Goal: Obtain resource: Download file/media

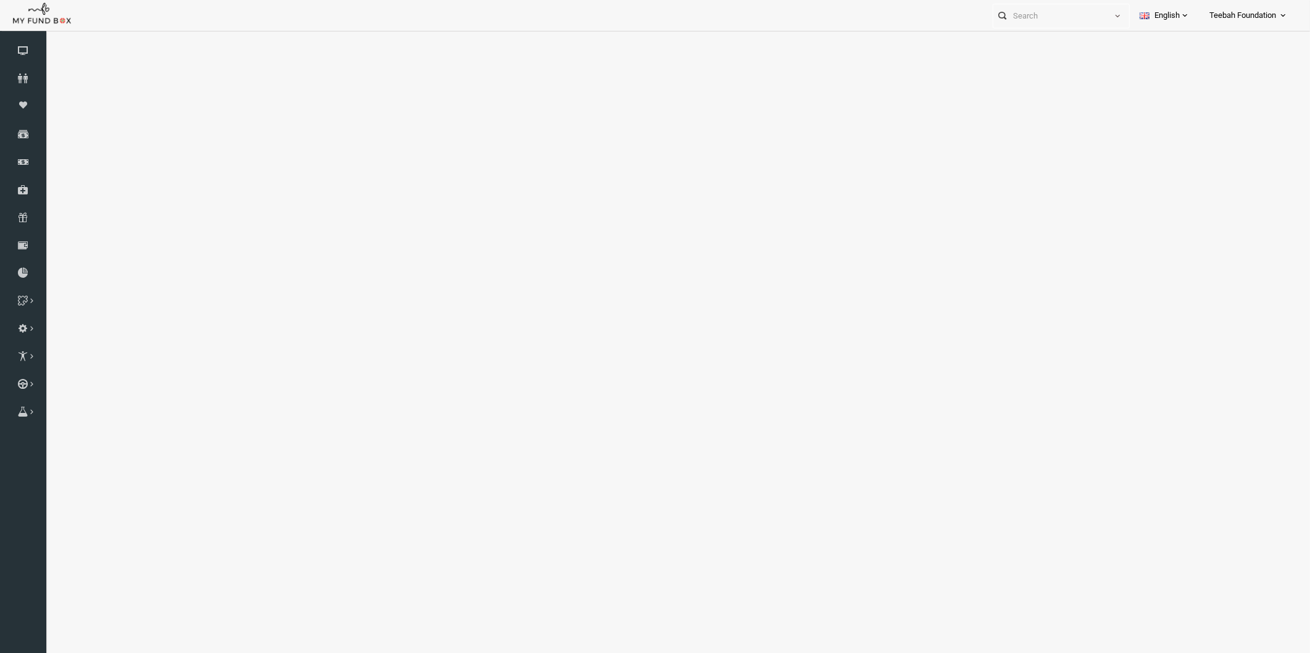
select select "100"
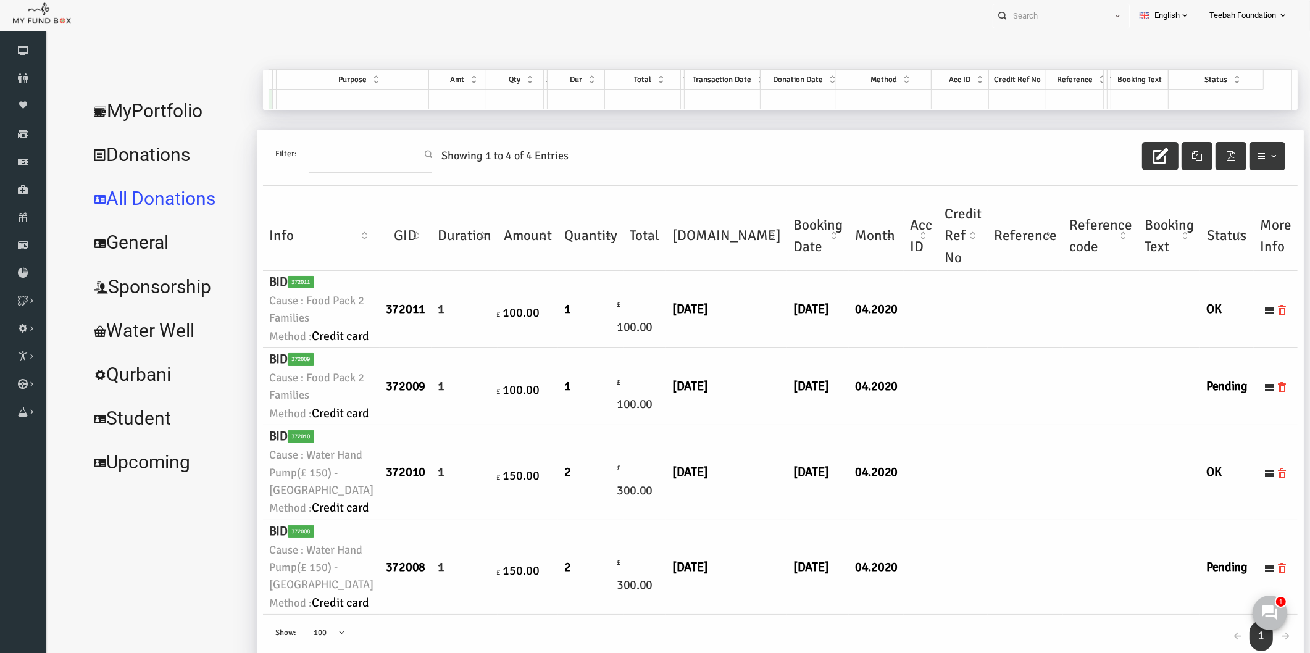
click at [762, 425] on td "[DATE]" at bounding box center [793, 472] width 62 height 94
click at [152, 112] on link "MyPortfolio" at bounding box center [141, 111] width 168 height 44
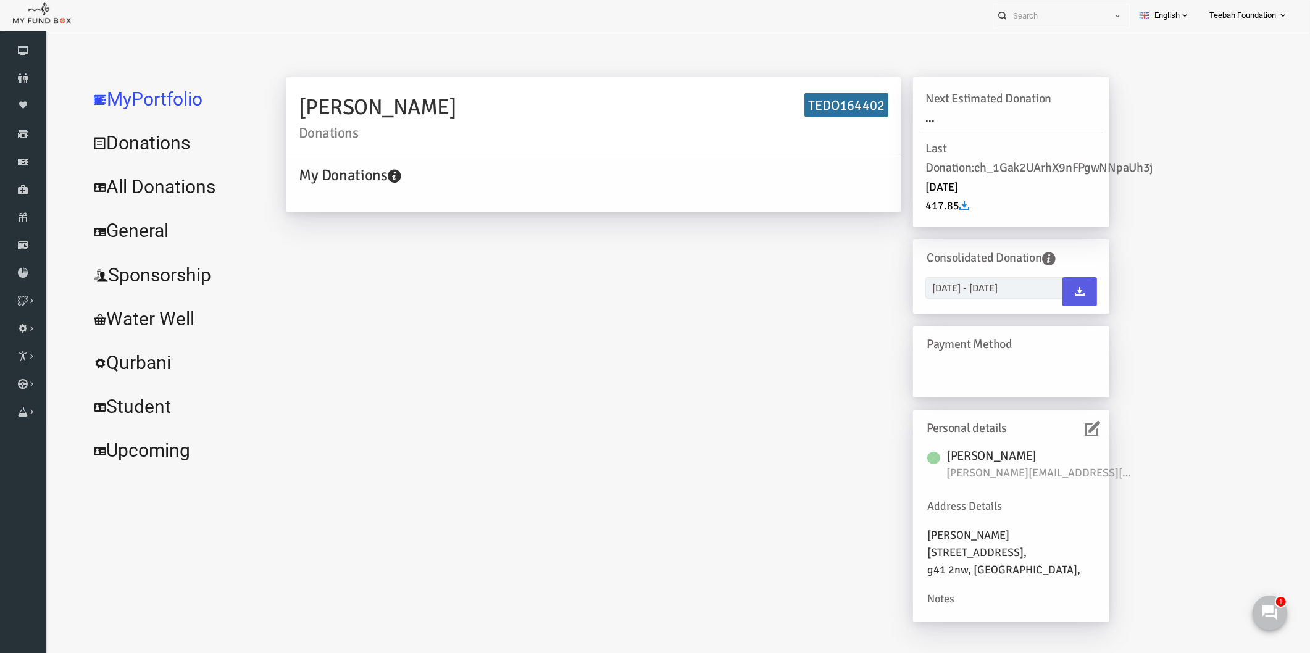
click at [484, 356] on div "[PERSON_NAME] Donations TEDO164402 My Donations Get free account credit Get fre…" at bounding box center [672, 355] width 847 height 557
click at [27, 68] on link "Donors" at bounding box center [23, 78] width 46 height 27
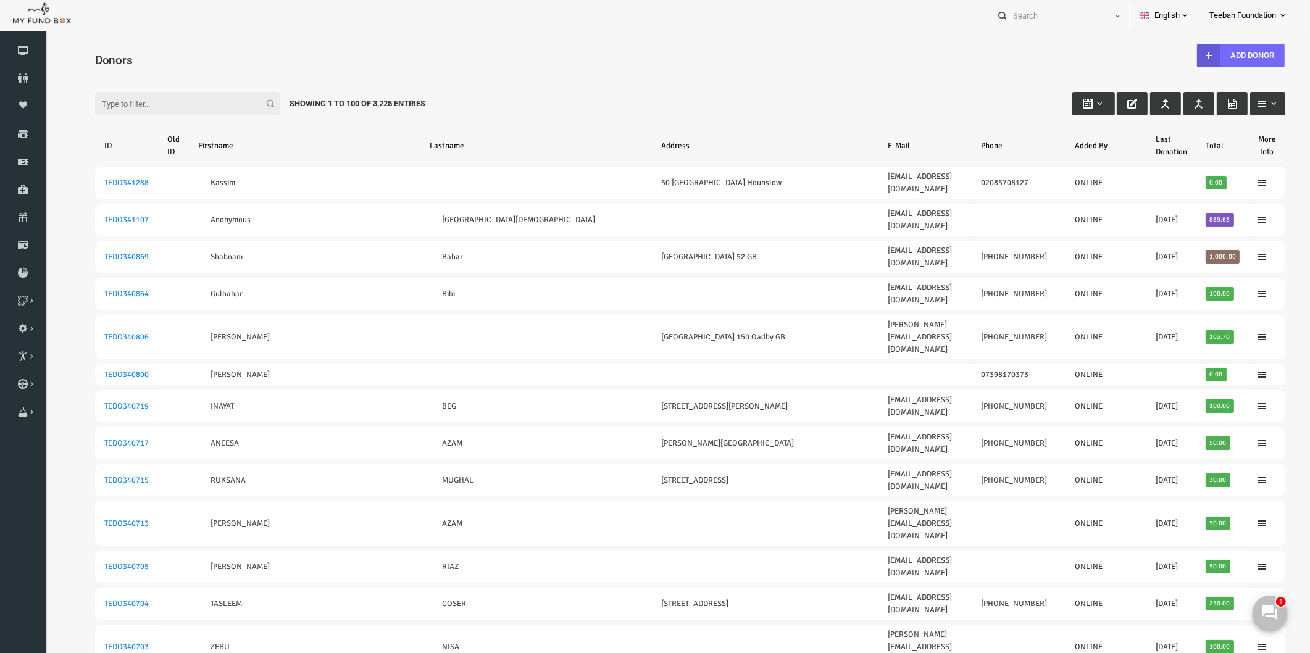
click at [515, 86] on div "Filter: Showing 1 to 100 of 3,225 Entries" at bounding box center [664, 91] width 1215 height 33
drag, startPoint x: 246, startPoint y: 62, endPoint x: 60, endPoint y: 148, distance: 205.2
click at [21, 79] on icon at bounding box center [23, 78] width 46 height 10
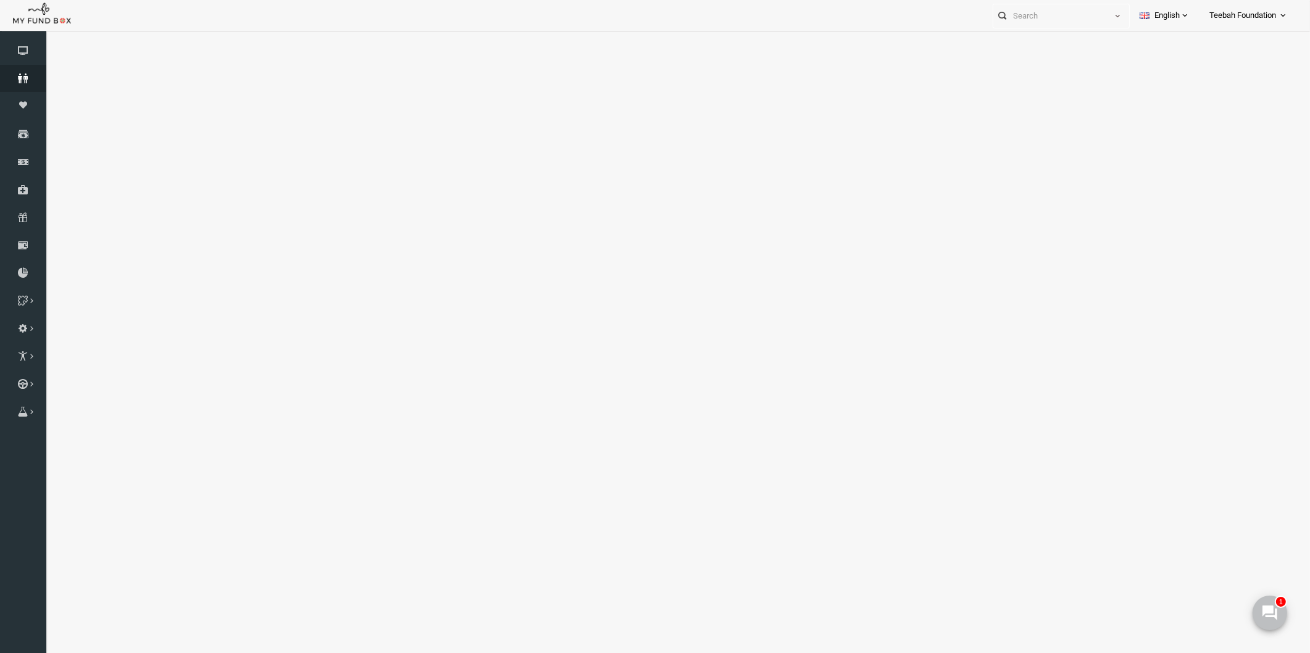
select select "100"
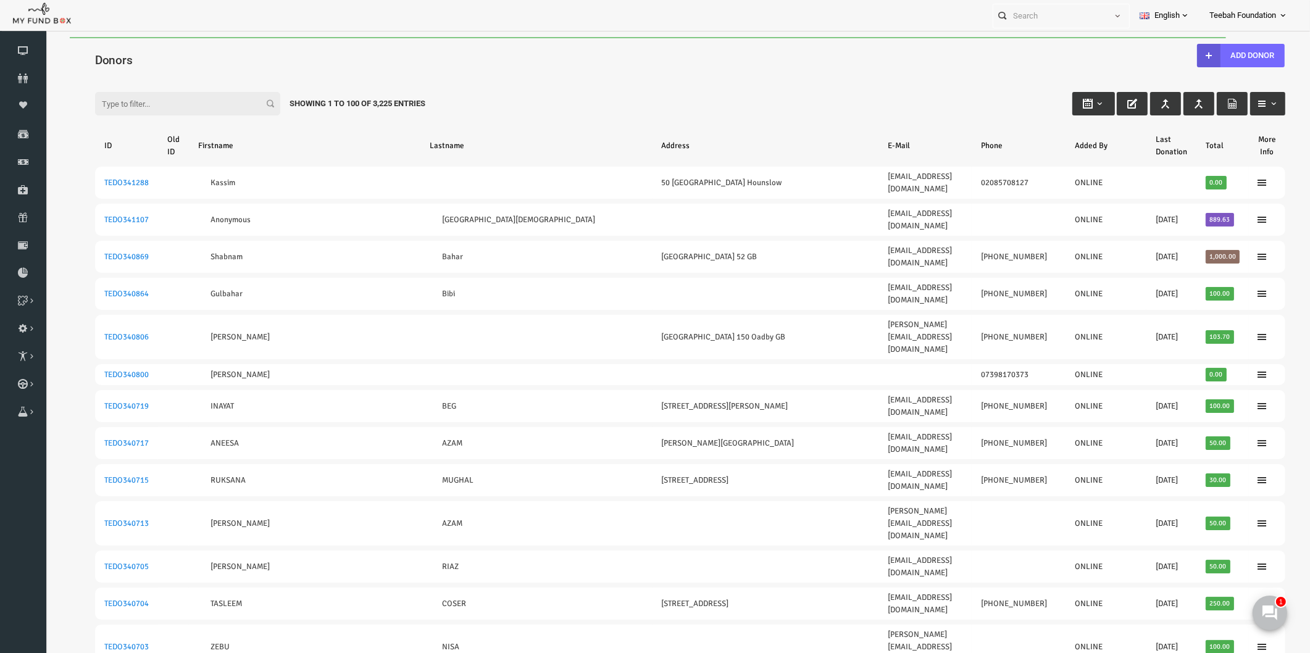
click at [647, 89] on div "Filter: Showing 1 to 100 of 3,225 Entries" at bounding box center [664, 91] width 1215 height 33
click at [747, 83] on div "Filter: Showing 1 to 100 of 3,225 Entries" at bounding box center [664, 91] width 1215 height 33
click at [744, 80] on div "Filter: Showing 1 to 100 of 3,225 Entries" at bounding box center [664, 91] width 1215 height 33
click at [744, 78] on div "Filter: Showing 1 to 100 of 3,225 Entries" at bounding box center [664, 91] width 1215 height 33
click at [763, 89] on div "Filter: Showing 1 to 100 of 3,225 Entries" at bounding box center [664, 91] width 1215 height 33
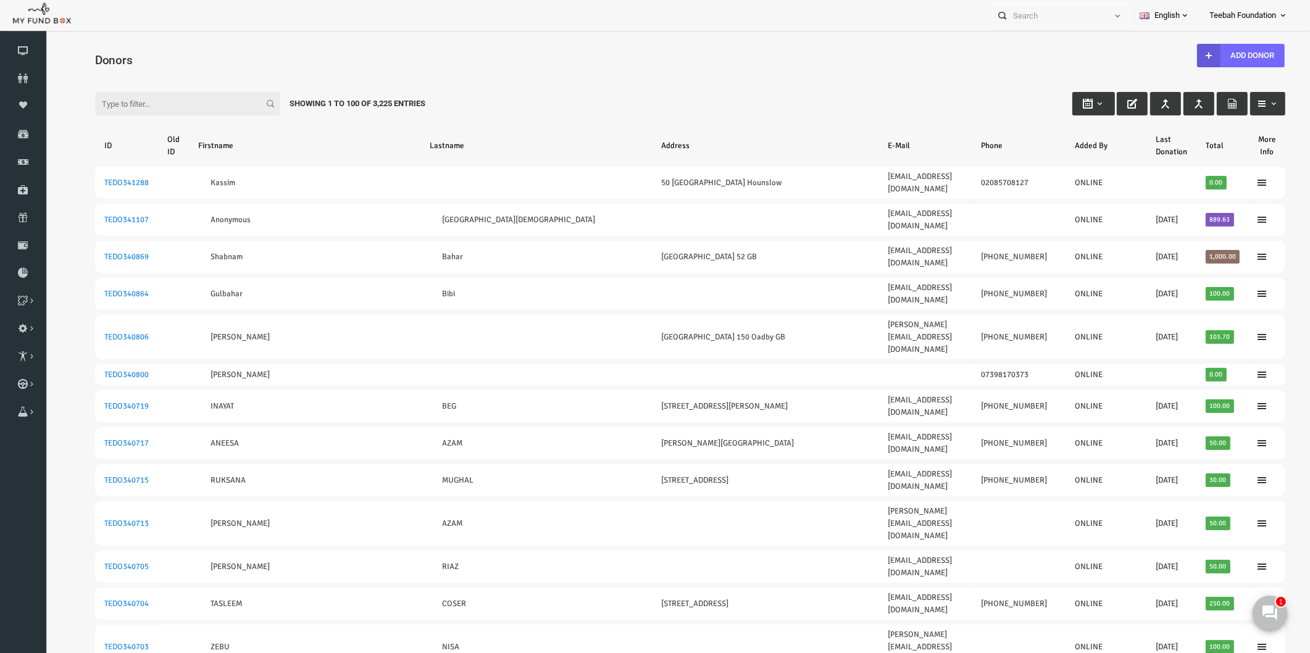
drag, startPoint x: 912, startPoint y: 56, endPoint x: 954, endPoint y: 54, distance: 41.4
click at [912, 56] on h4 "Donors" at bounding box center [671, 60] width 1202 height 18
click at [19, 268] on icon at bounding box center [23, 273] width 46 height 10
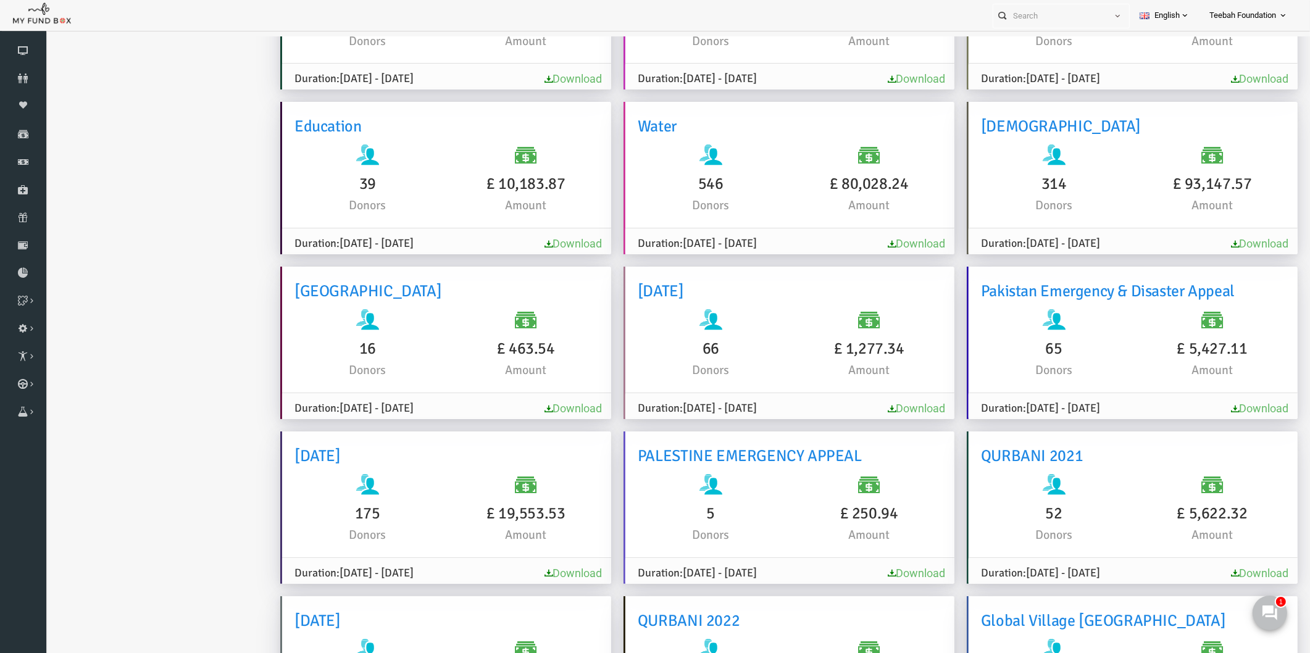
scroll to position [274, 0]
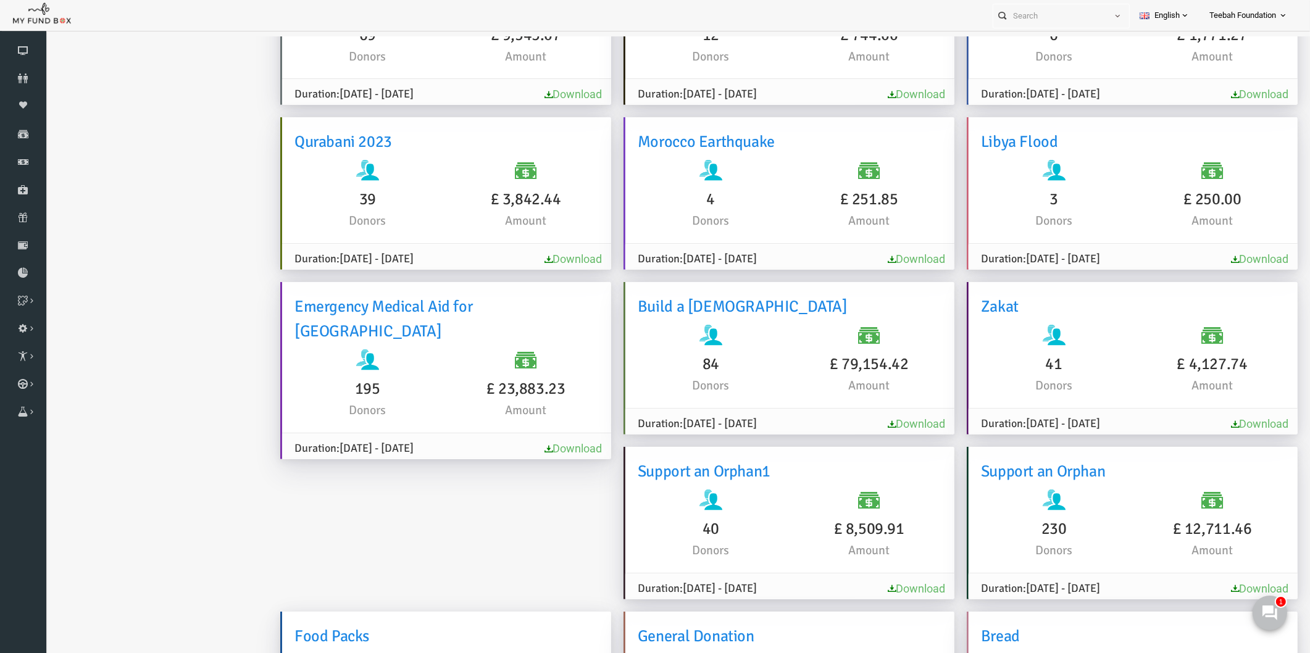
scroll to position [891, 0]
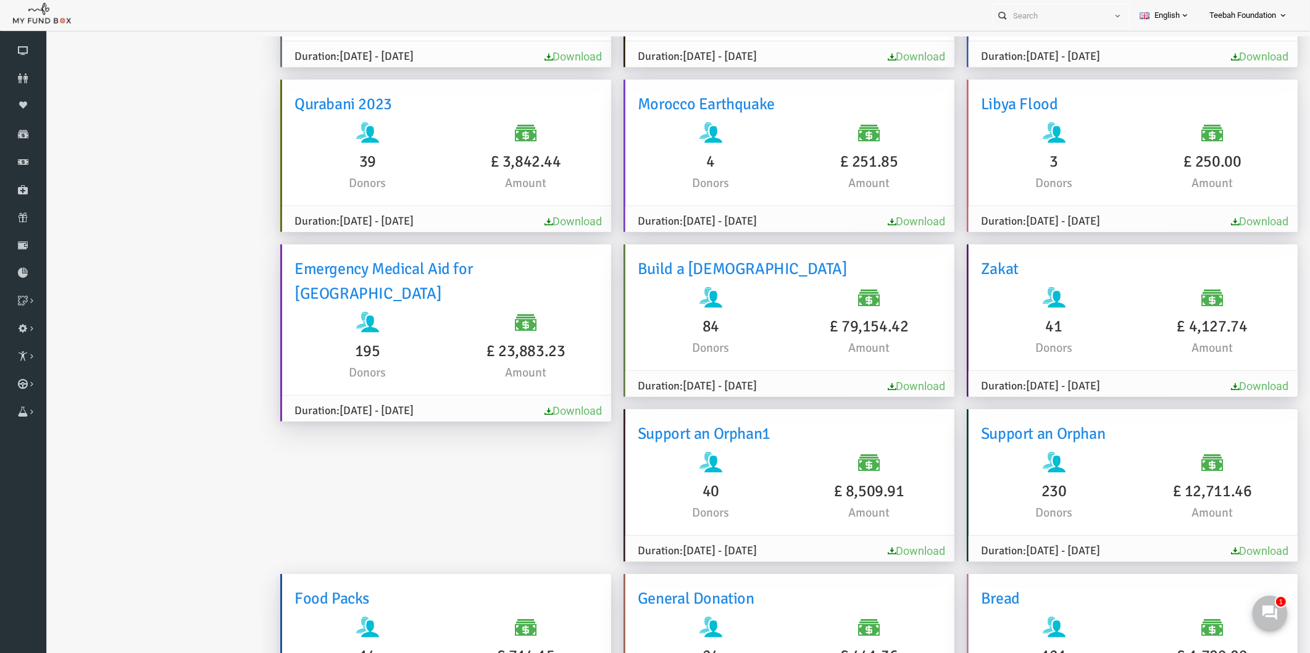
click at [170, 319] on ul "Analytics Download Report Report GiftAid Report" at bounding box center [149, 113] width 185 height 1910
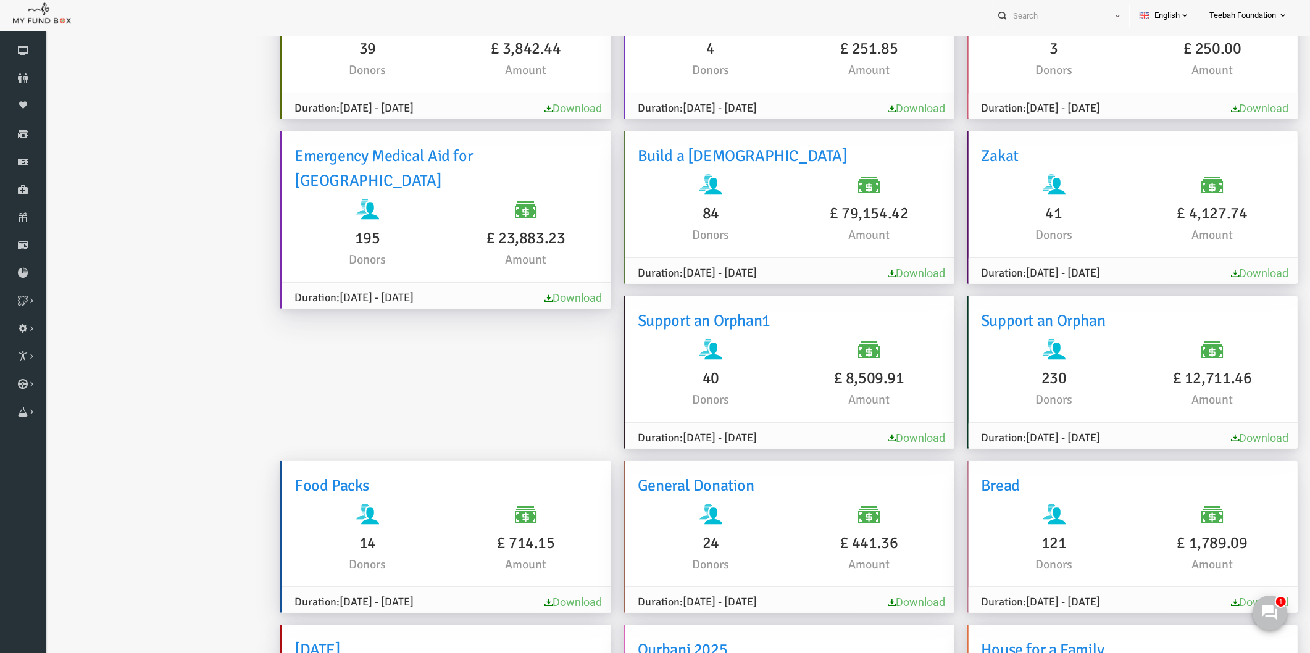
scroll to position [1028, 0]
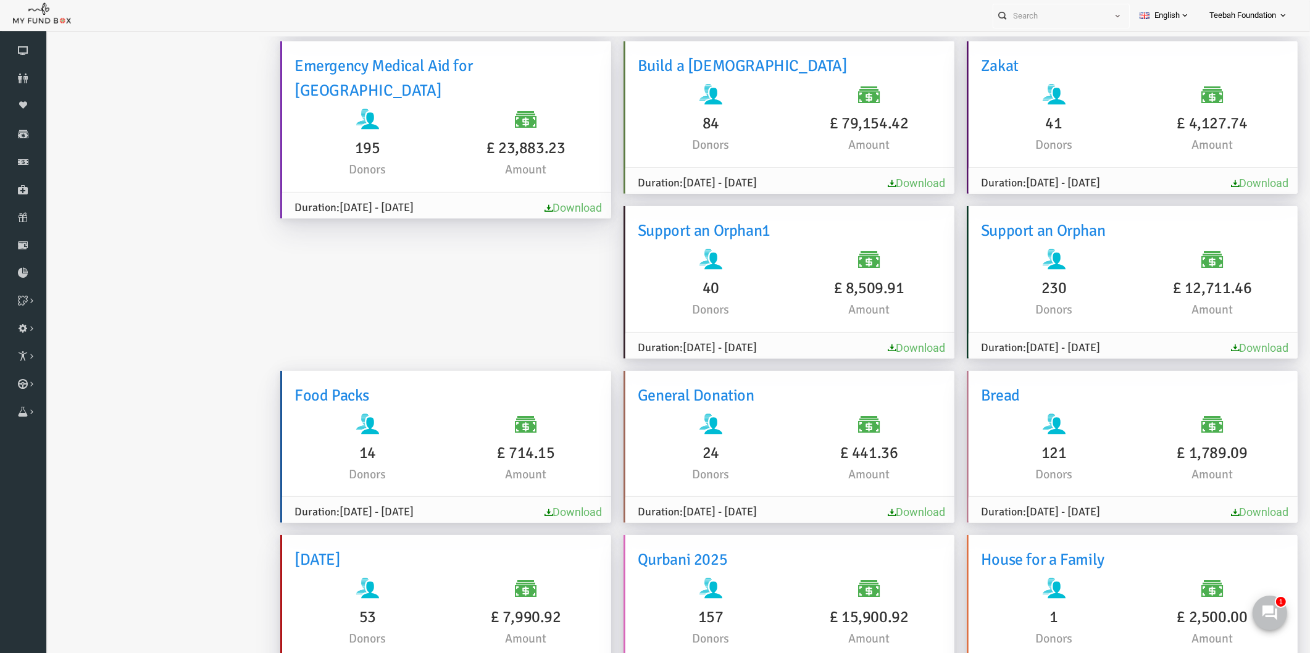
scroll to position [1234, 0]
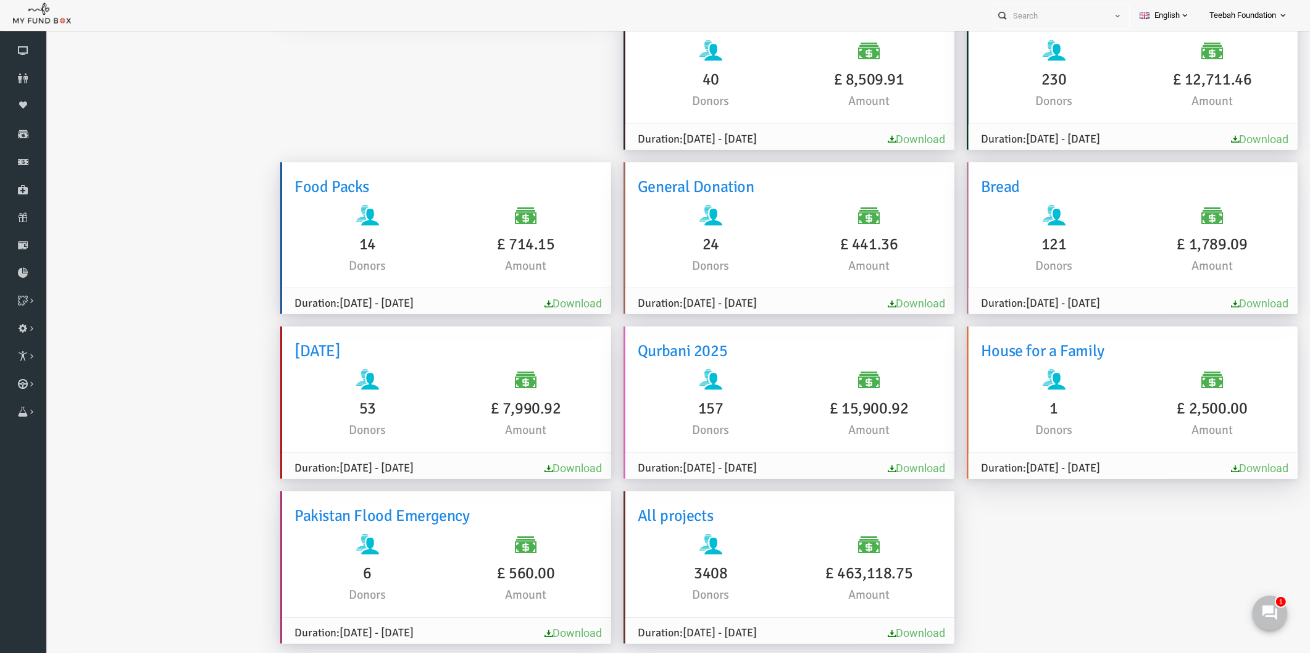
scroll to position [40, 0]
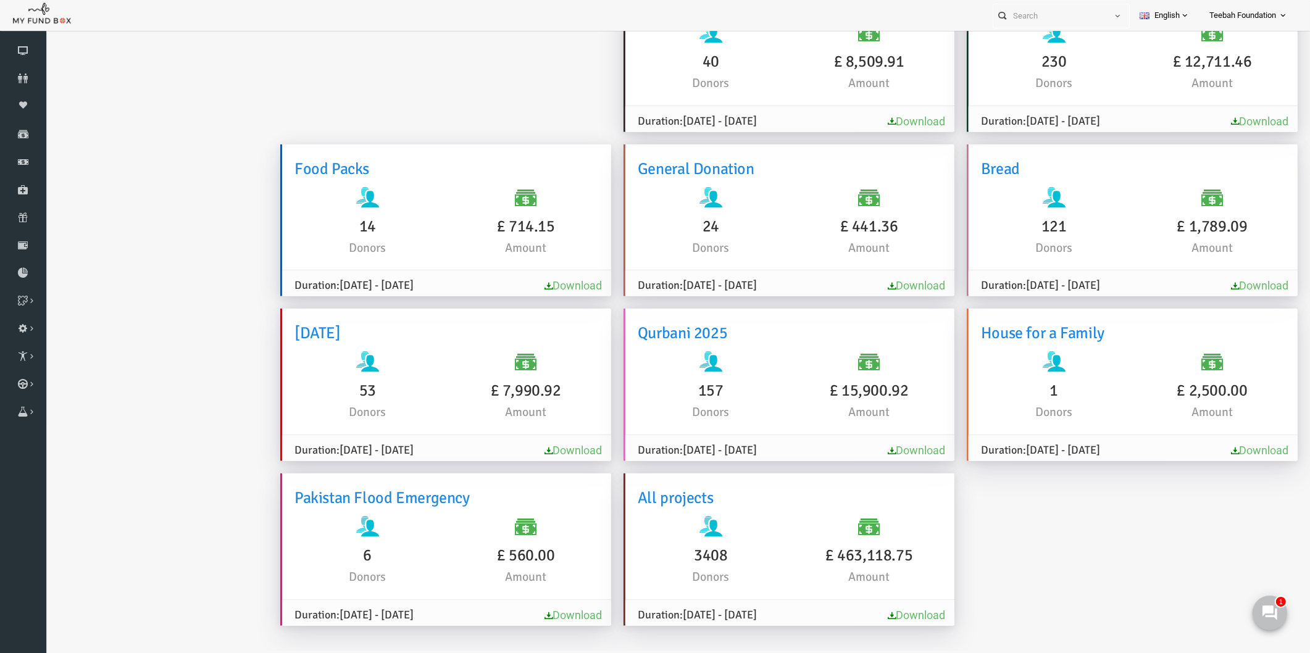
click at [577, 609] on link "Download" at bounding box center [547, 615] width 57 height 13
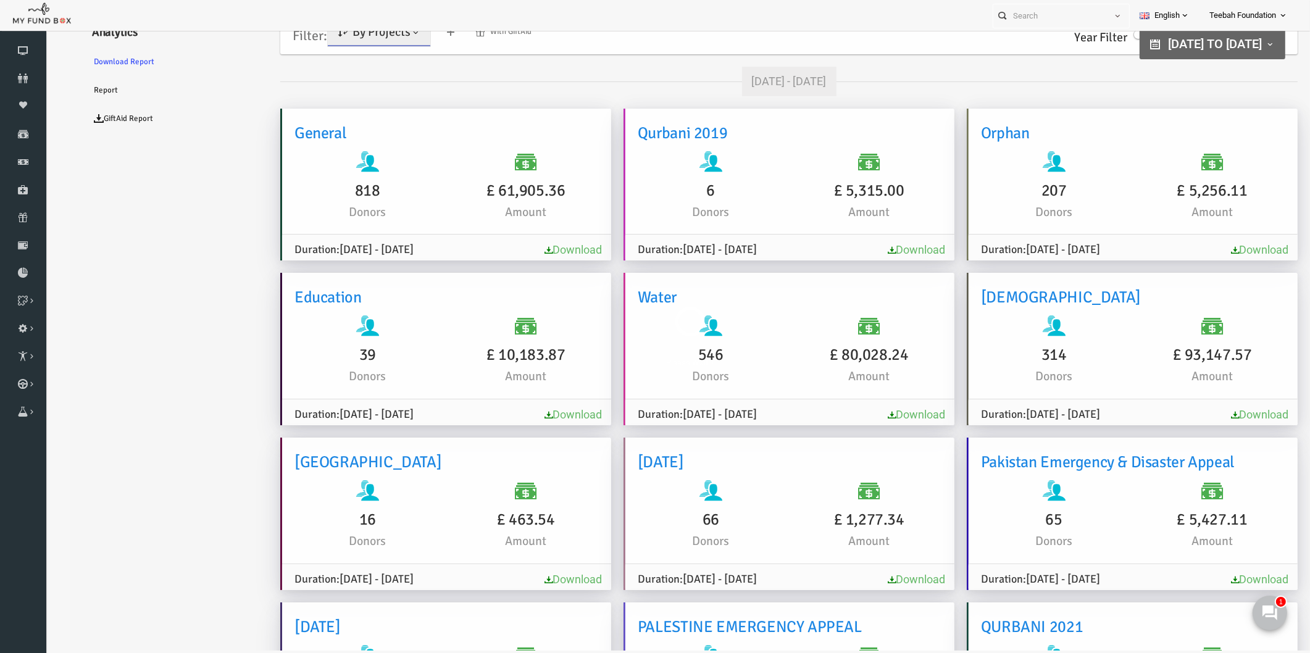
scroll to position [37, 0]
